Goal: Check status

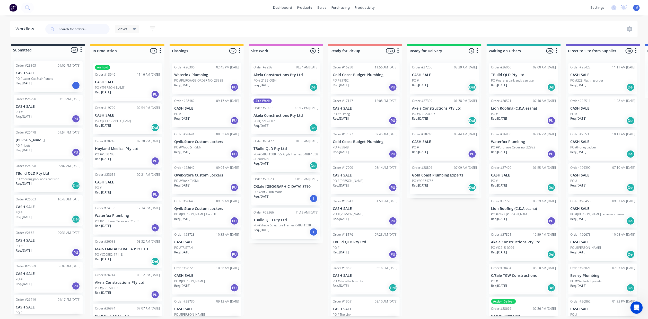
click at [74, 26] on input "text" at bounding box center [84, 29] width 51 height 10
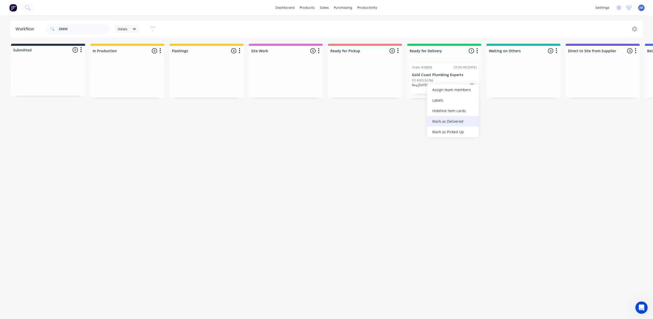
click at [459, 119] on div "Mark as Delivered" at bounding box center [453, 121] width 52 height 11
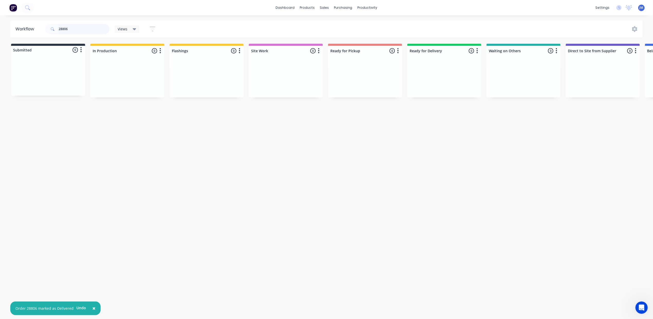
click at [84, 25] on input "28806" at bounding box center [84, 29] width 51 height 10
type input "28390"
click at [89, 29] on input "28390" at bounding box center [84, 29] width 51 height 10
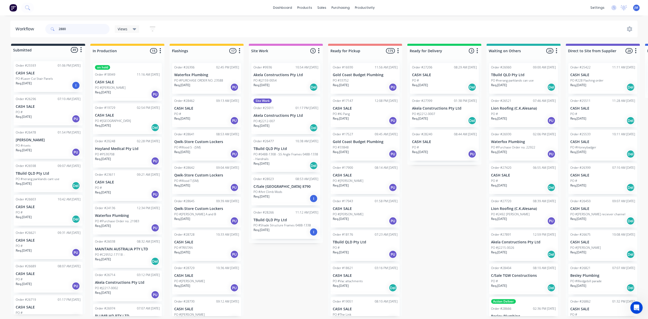
type input "28807"
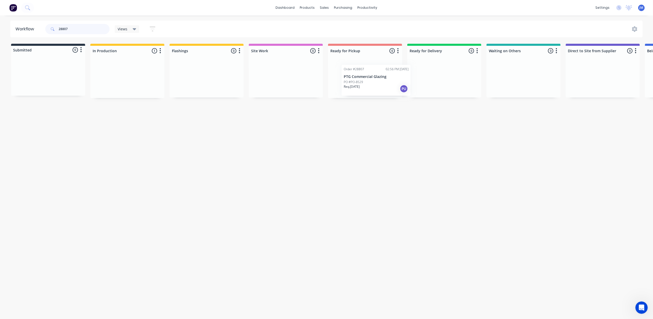
drag, startPoint x: 144, startPoint y: 75, endPoint x: 374, endPoint y: 76, distance: 230.2
click at [374, 76] on div "Submitted 0 Status colour #273444 hex #273444 Save Cancel Summaries Total order…" at bounding box center [462, 71] width 932 height 54
click at [78, 24] on input "28807" at bounding box center [84, 29] width 51 height 10
click at [79, 24] on input "28807" at bounding box center [84, 29] width 51 height 10
